Goal: Task Accomplishment & Management: Manage account settings

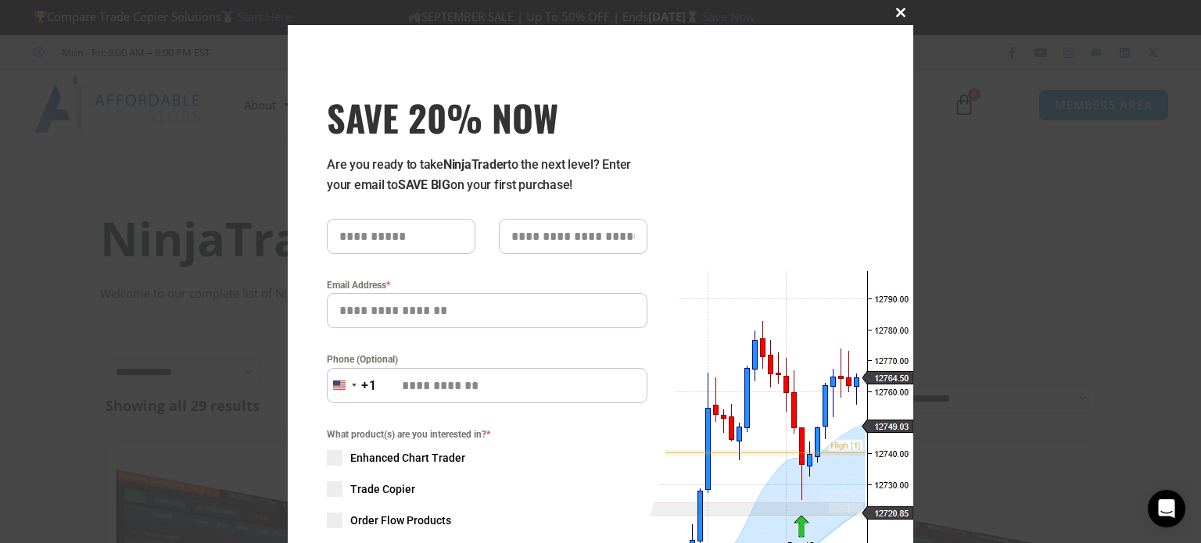
click at [893, 12] on span "SAVE 20% NOW popup" at bounding box center [900, 12] width 25 height 9
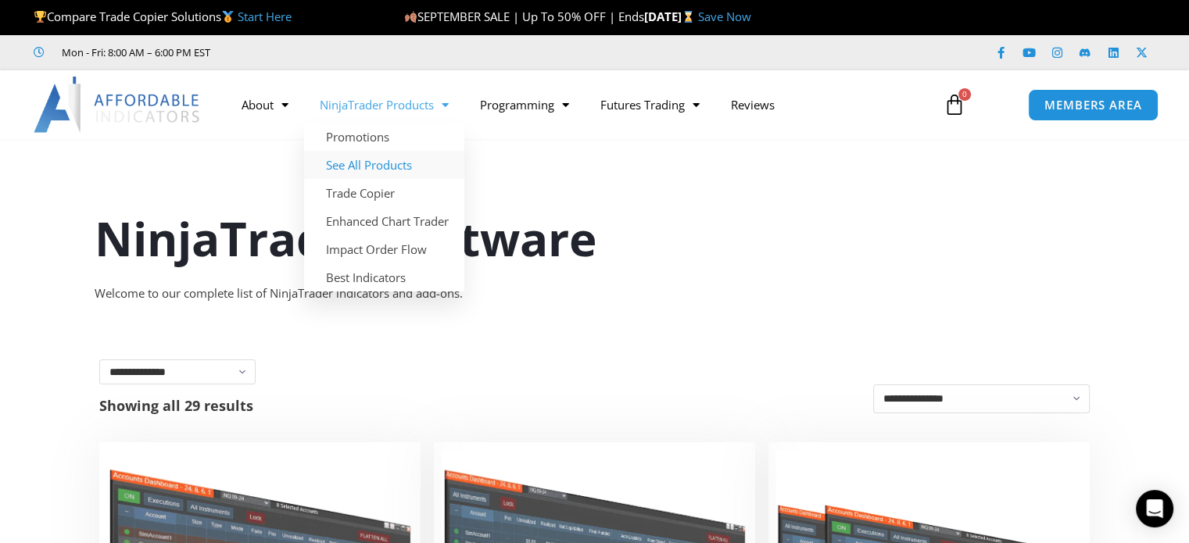
click at [385, 165] on link "See All Products" at bounding box center [384, 165] width 160 height 28
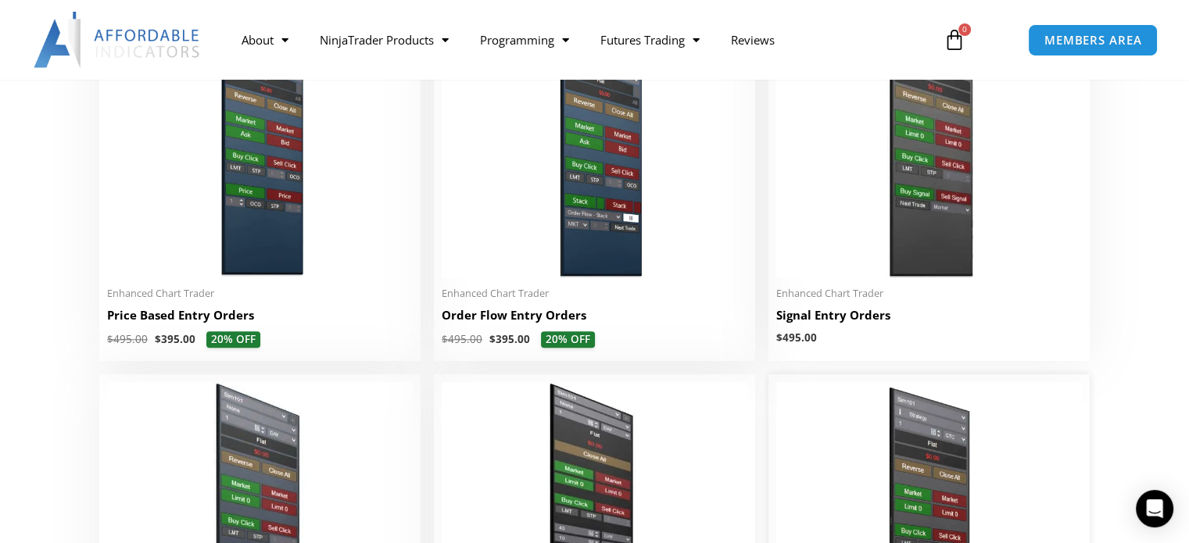
scroll to position [1485, 0]
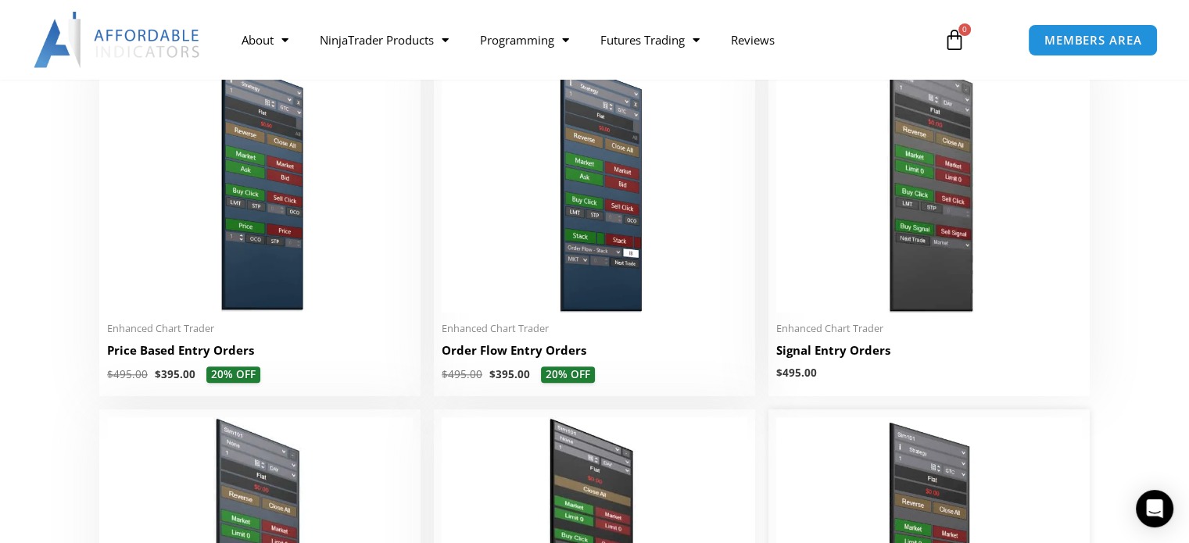
click at [860, 190] on img at bounding box center [929, 180] width 306 height 263
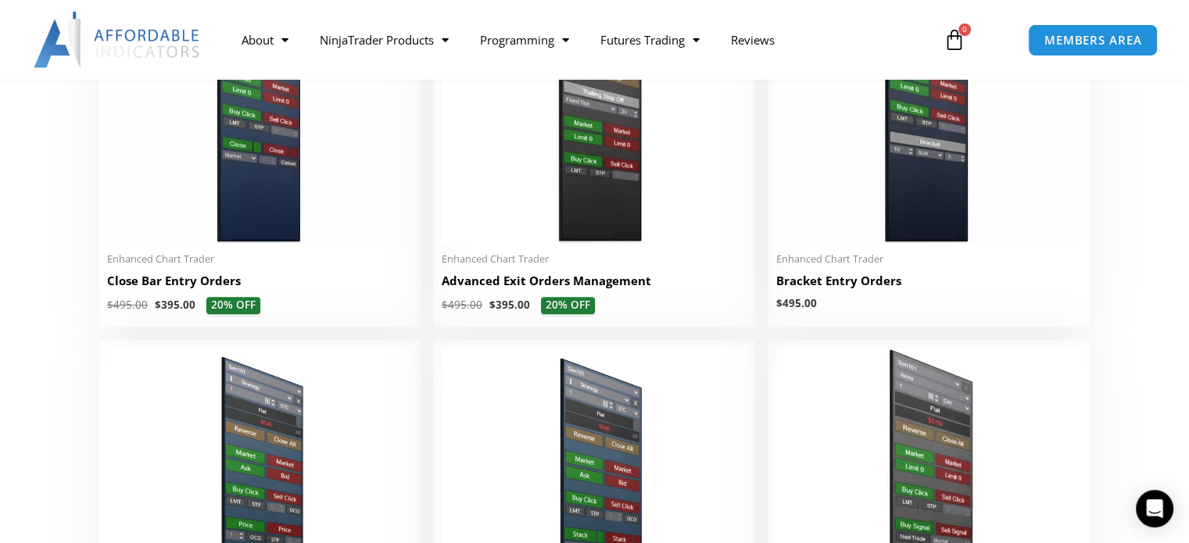
scroll to position [1094, 0]
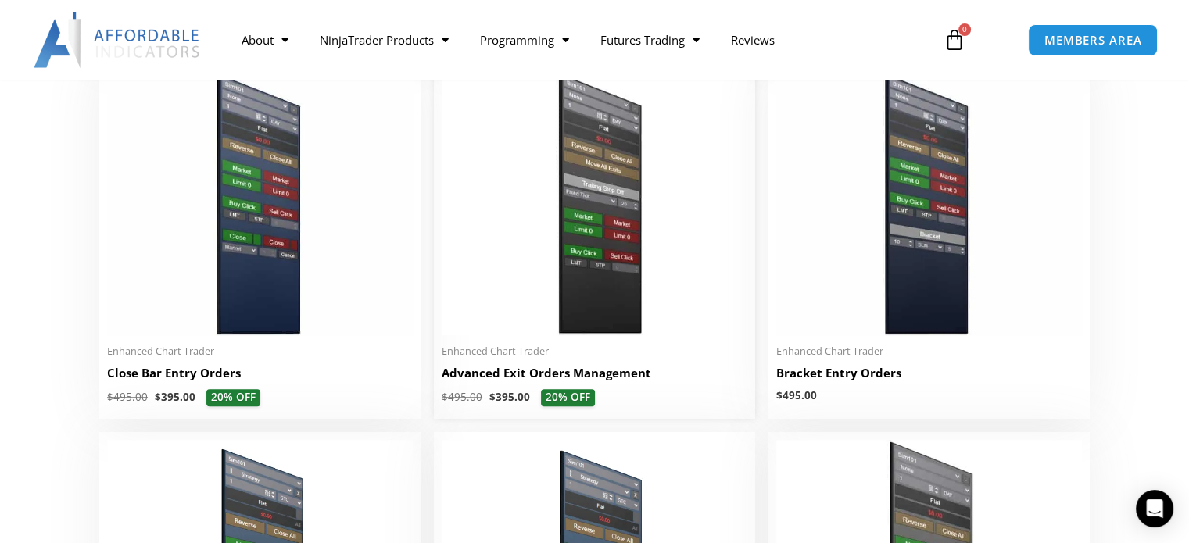
click at [586, 213] on img at bounding box center [595, 204] width 306 height 263
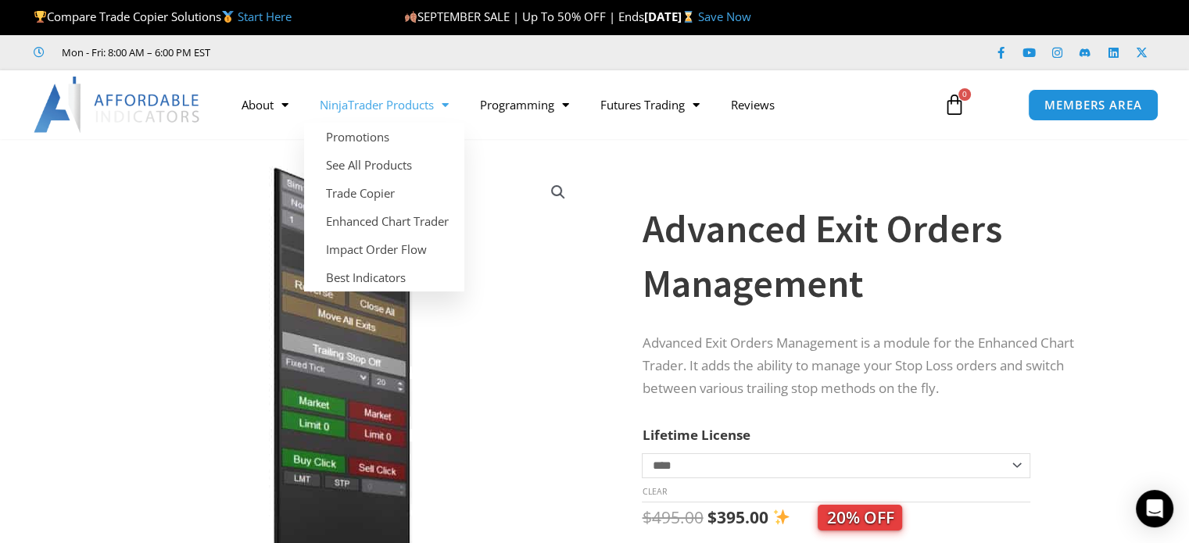
click at [583, 55] on ul "Mon - Fri: 8:00 AM – 6:00 PM EST" at bounding box center [413, 52] width 781 height 19
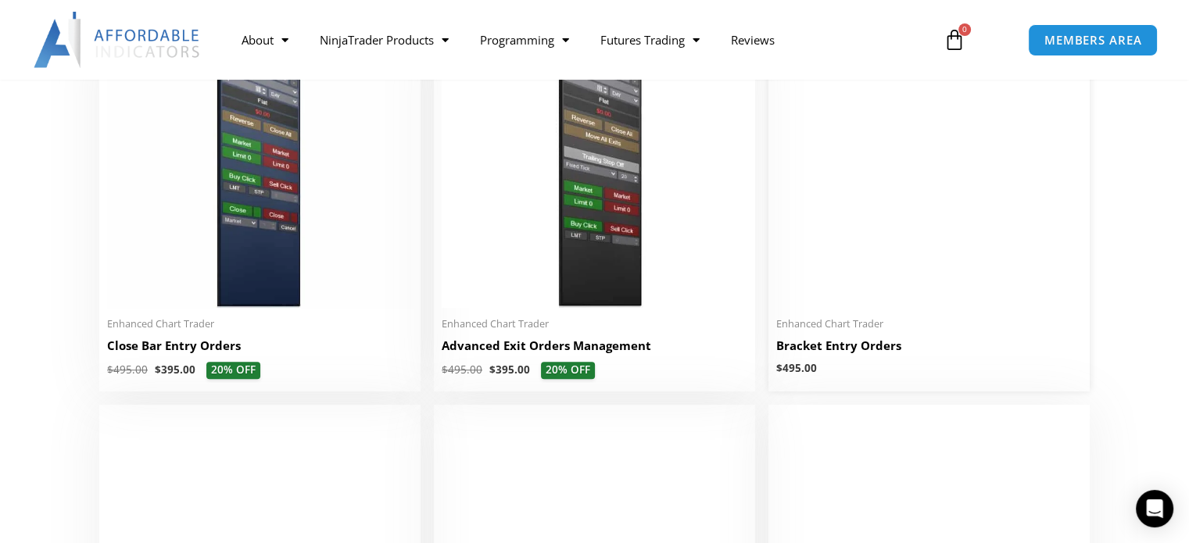
scroll to position [1094, 0]
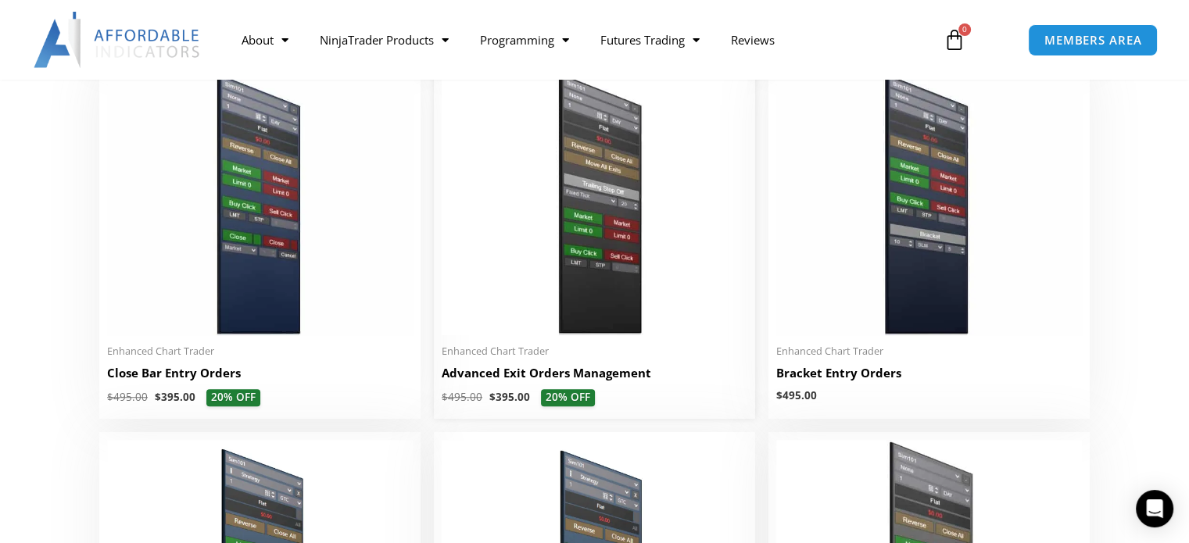
click at [595, 177] on img at bounding box center [595, 204] width 306 height 263
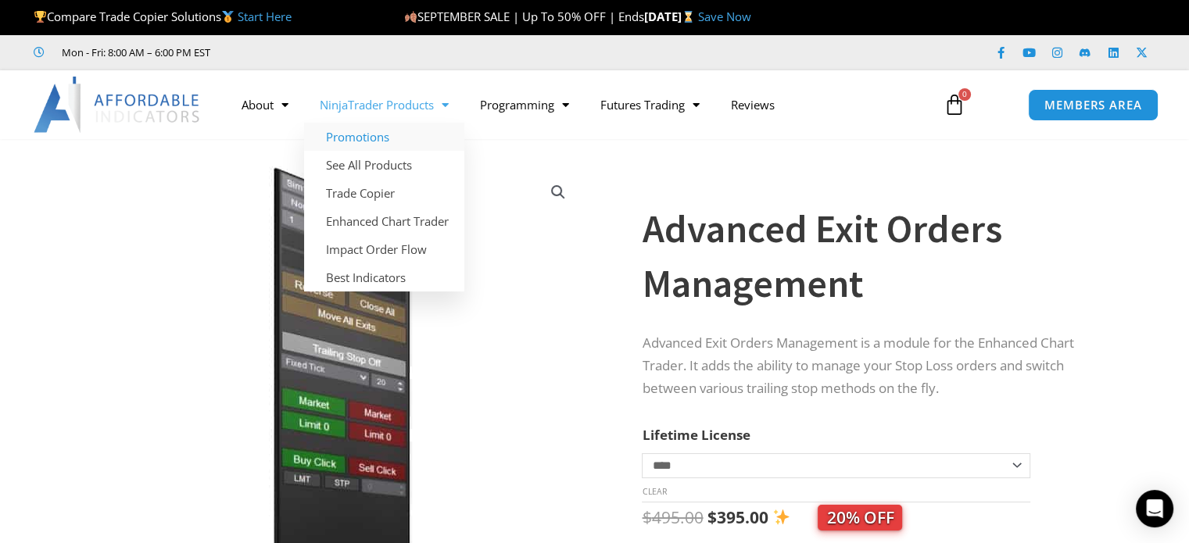
click at [378, 135] on link "Promotions" at bounding box center [384, 137] width 160 height 28
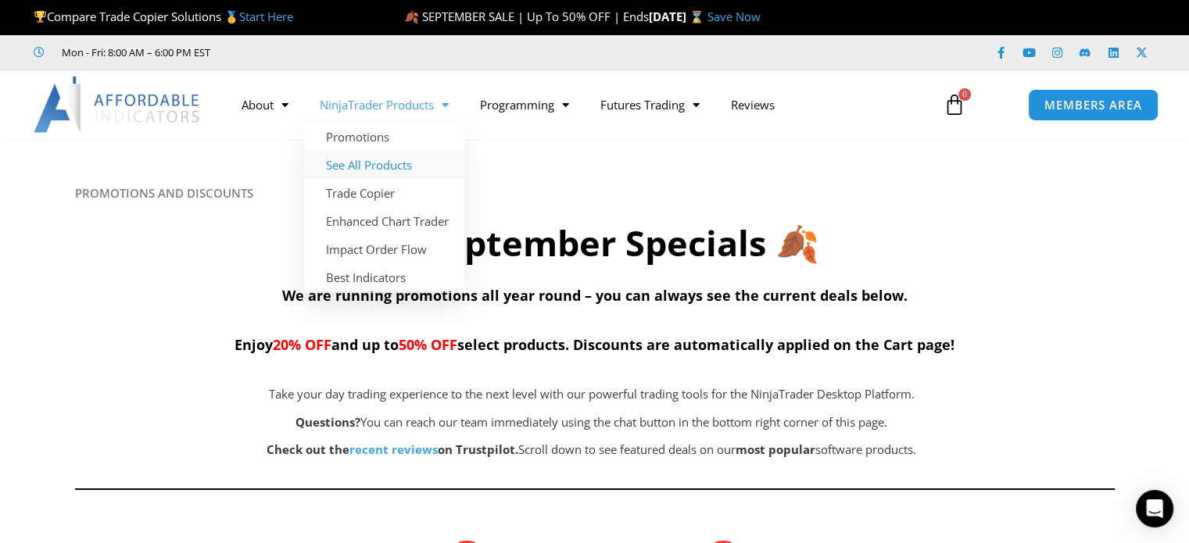
click at [350, 160] on link "See All Products" at bounding box center [384, 165] width 160 height 28
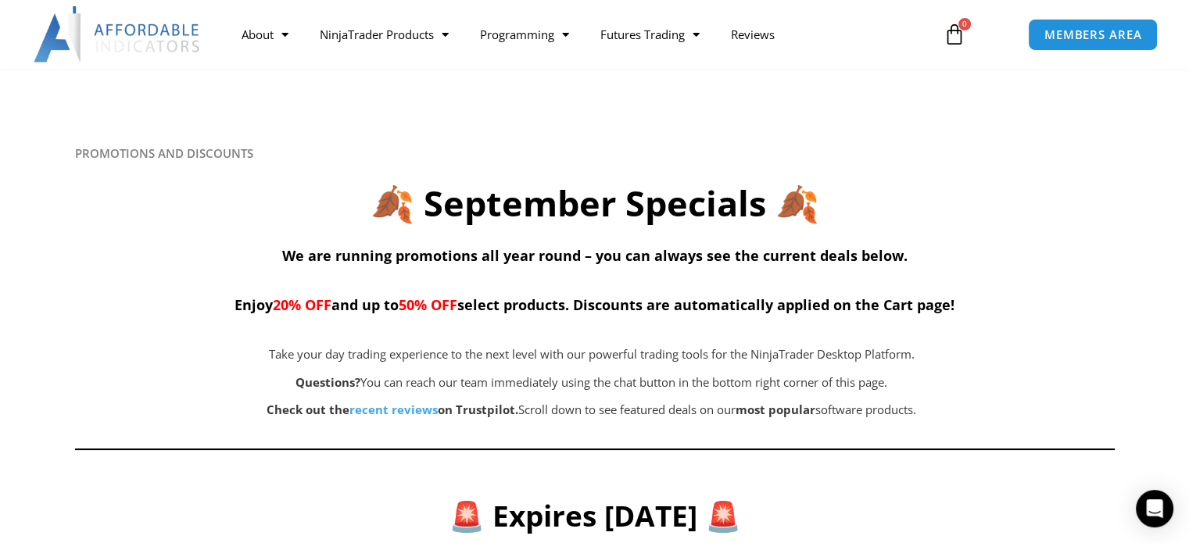
scroll to position [78, 0]
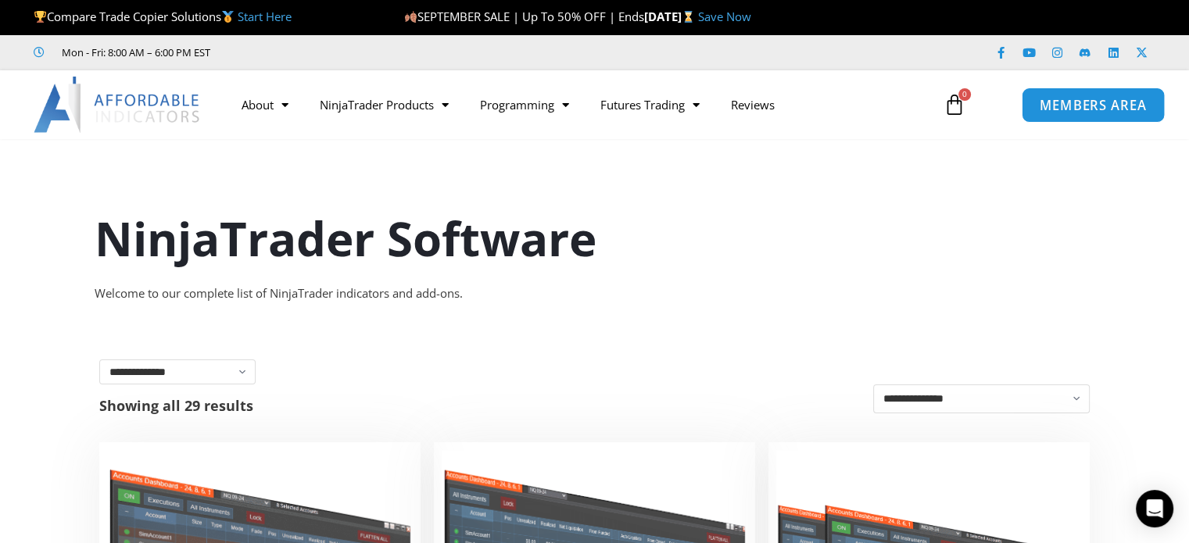
click at [1087, 93] on link "MEMBERS AREA" at bounding box center [1092, 104] width 143 height 35
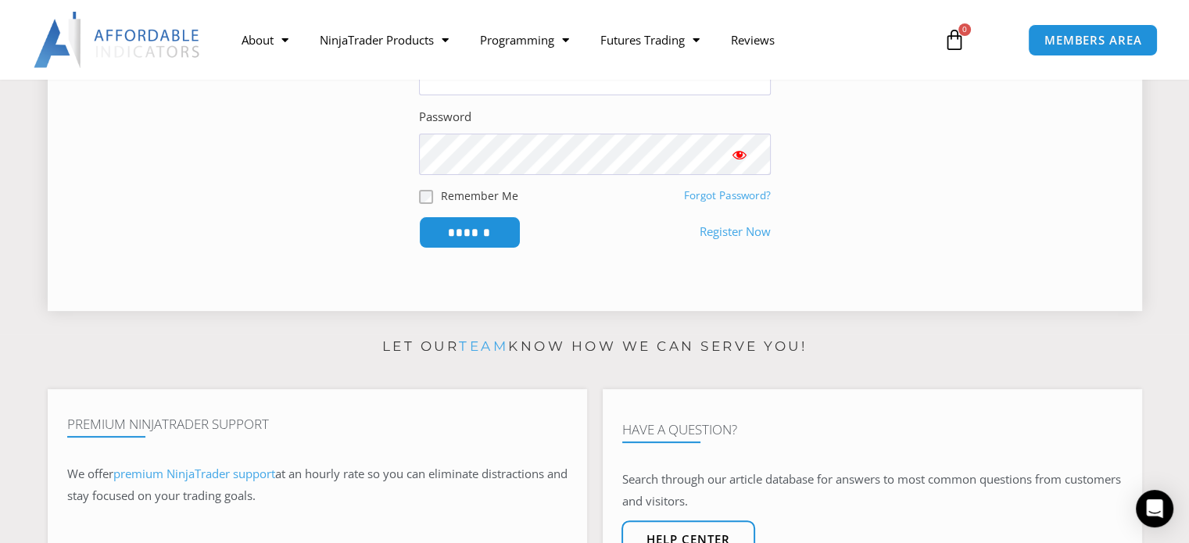
scroll to position [469, 0]
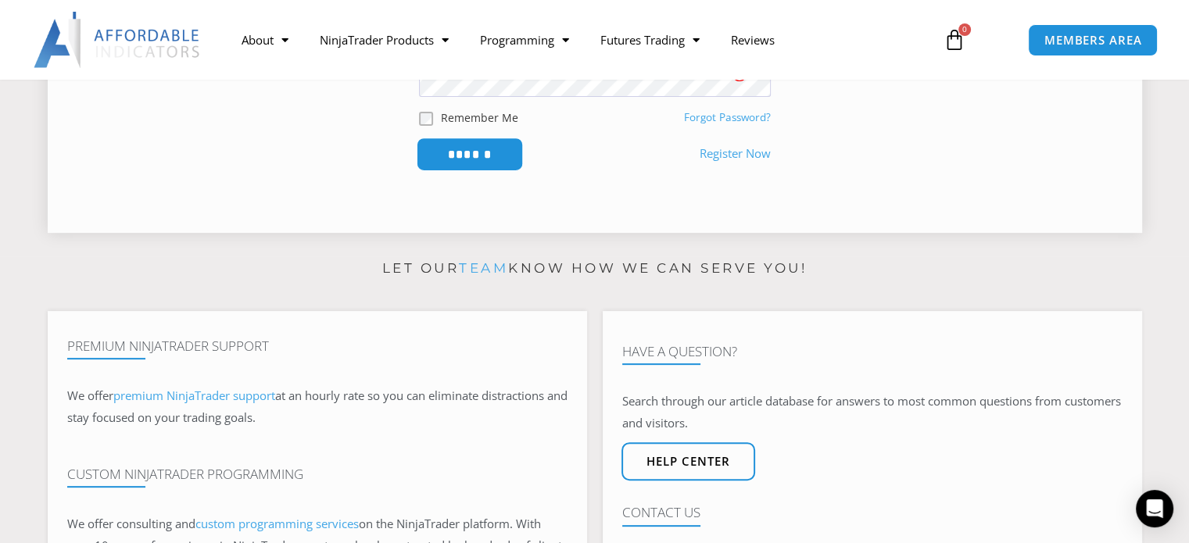
type input "**********"
click at [466, 151] on input "******" at bounding box center [469, 155] width 107 height 34
